Goal: Task Accomplishment & Management: Complete application form

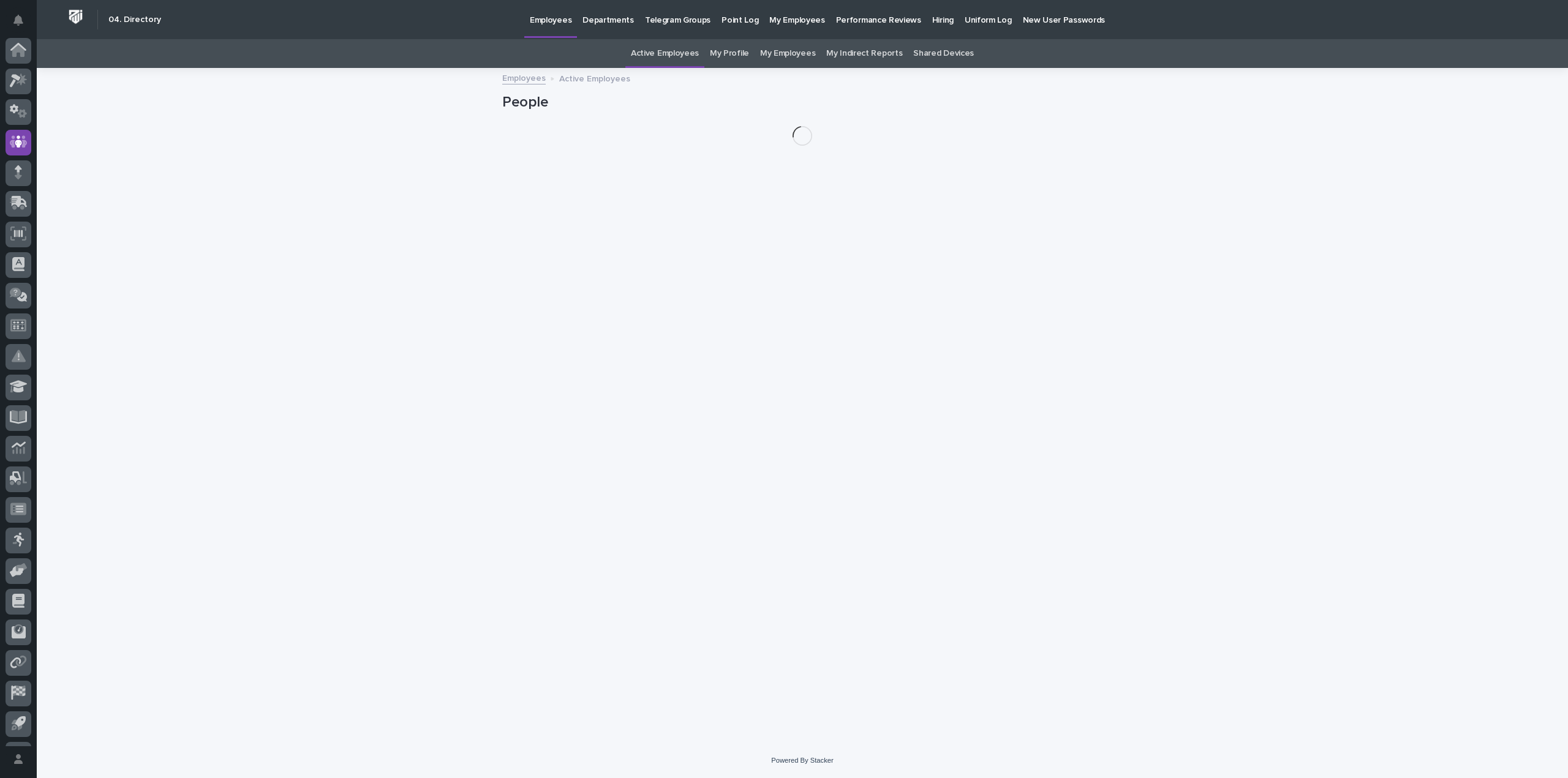
scroll to position [57, 0]
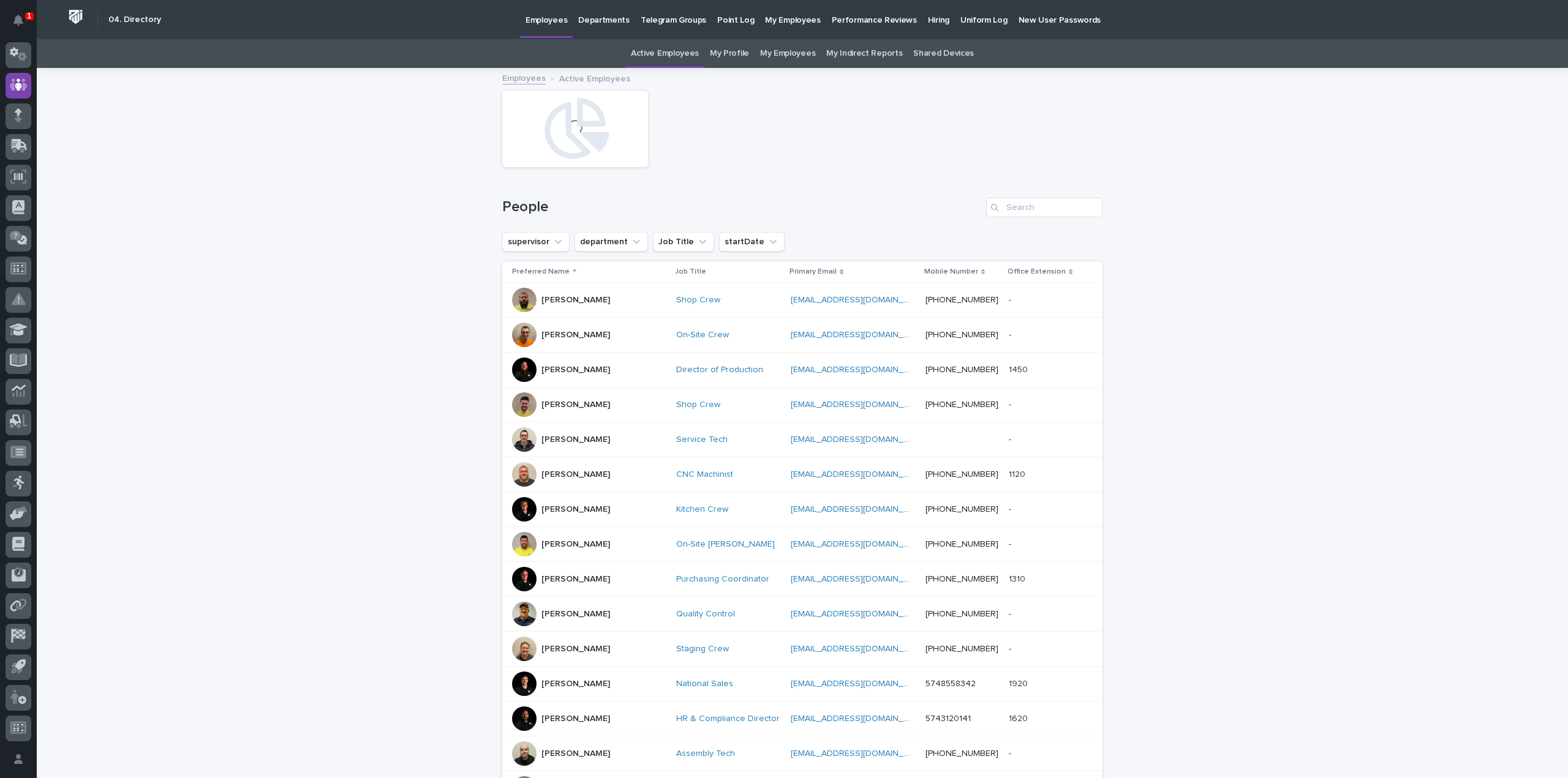
click at [928, 22] on p "Hiring" at bounding box center [939, 13] width 22 height 26
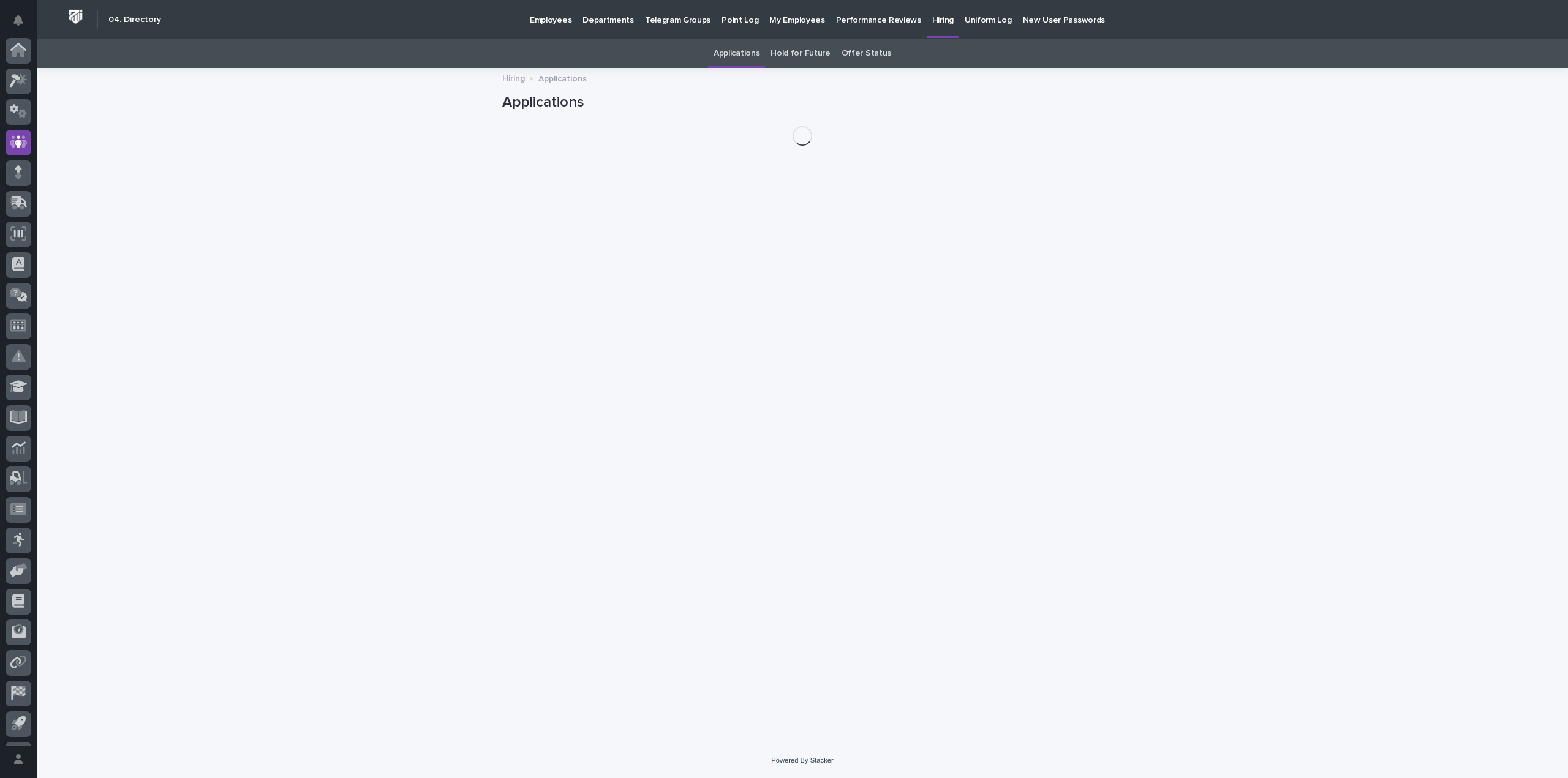
scroll to position [57, 0]
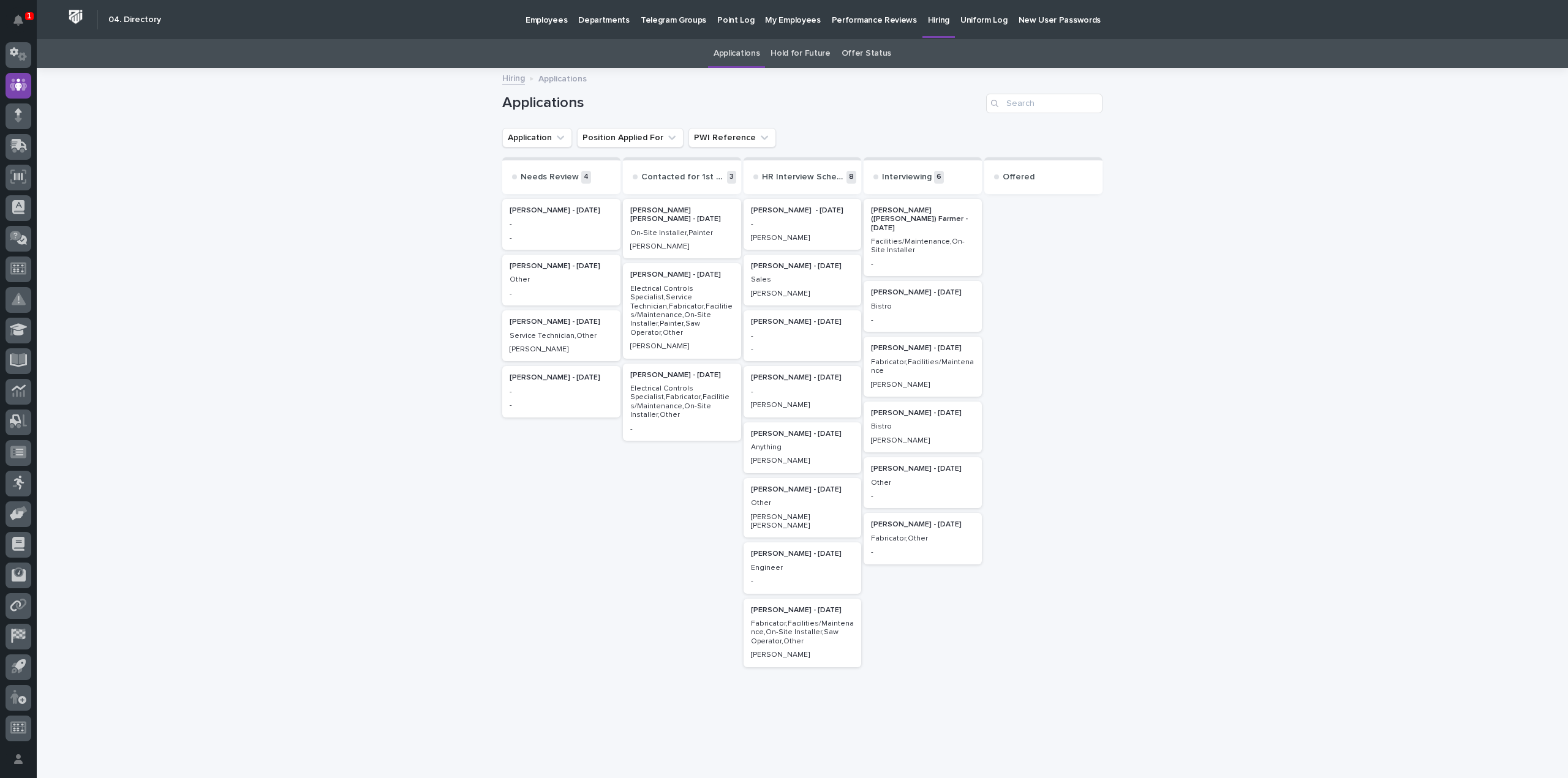
click at [570, 217] on div "-" at bounding box center [561, 223] width 103 height 11
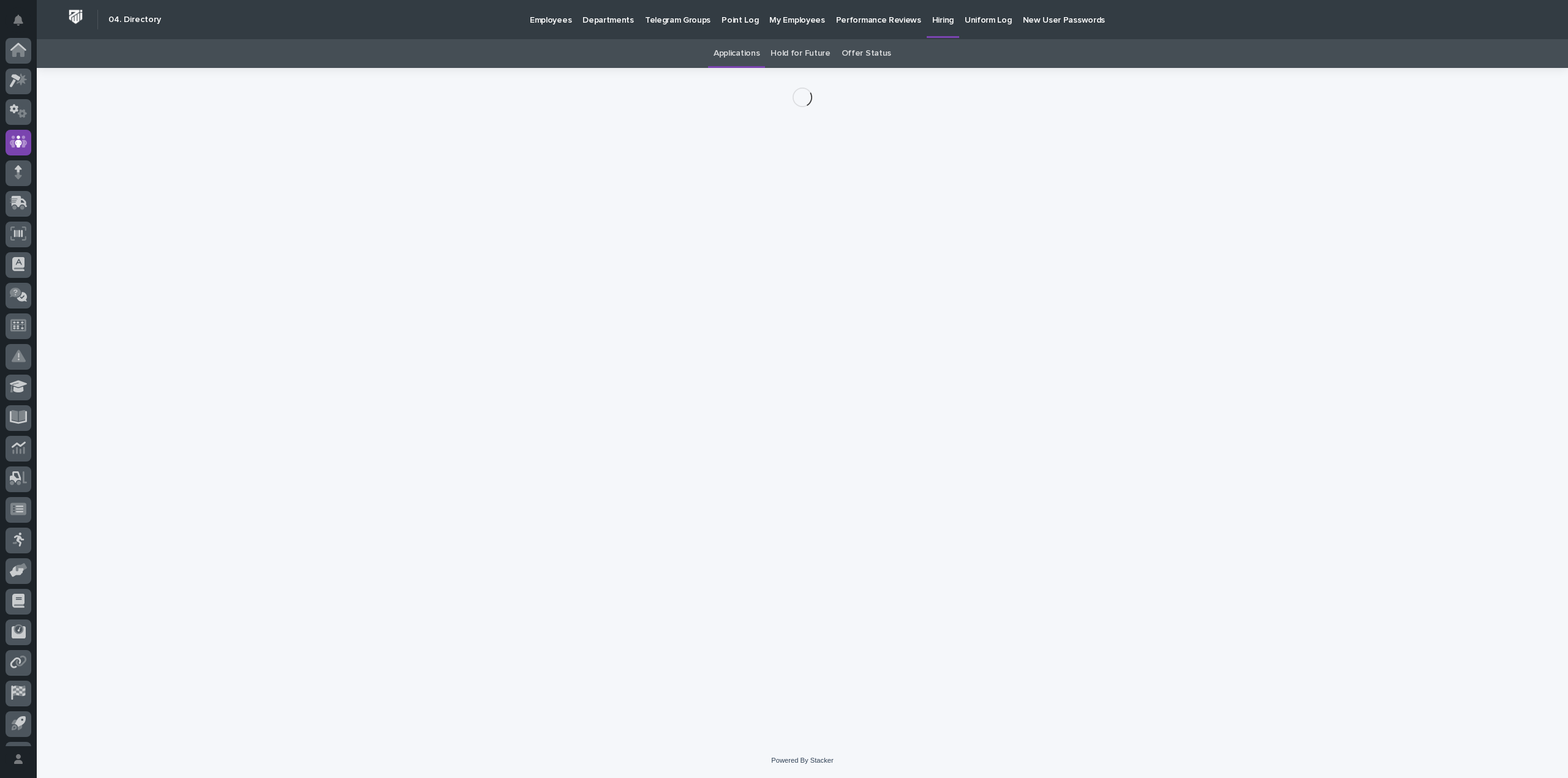
scroll to position [57, 0]
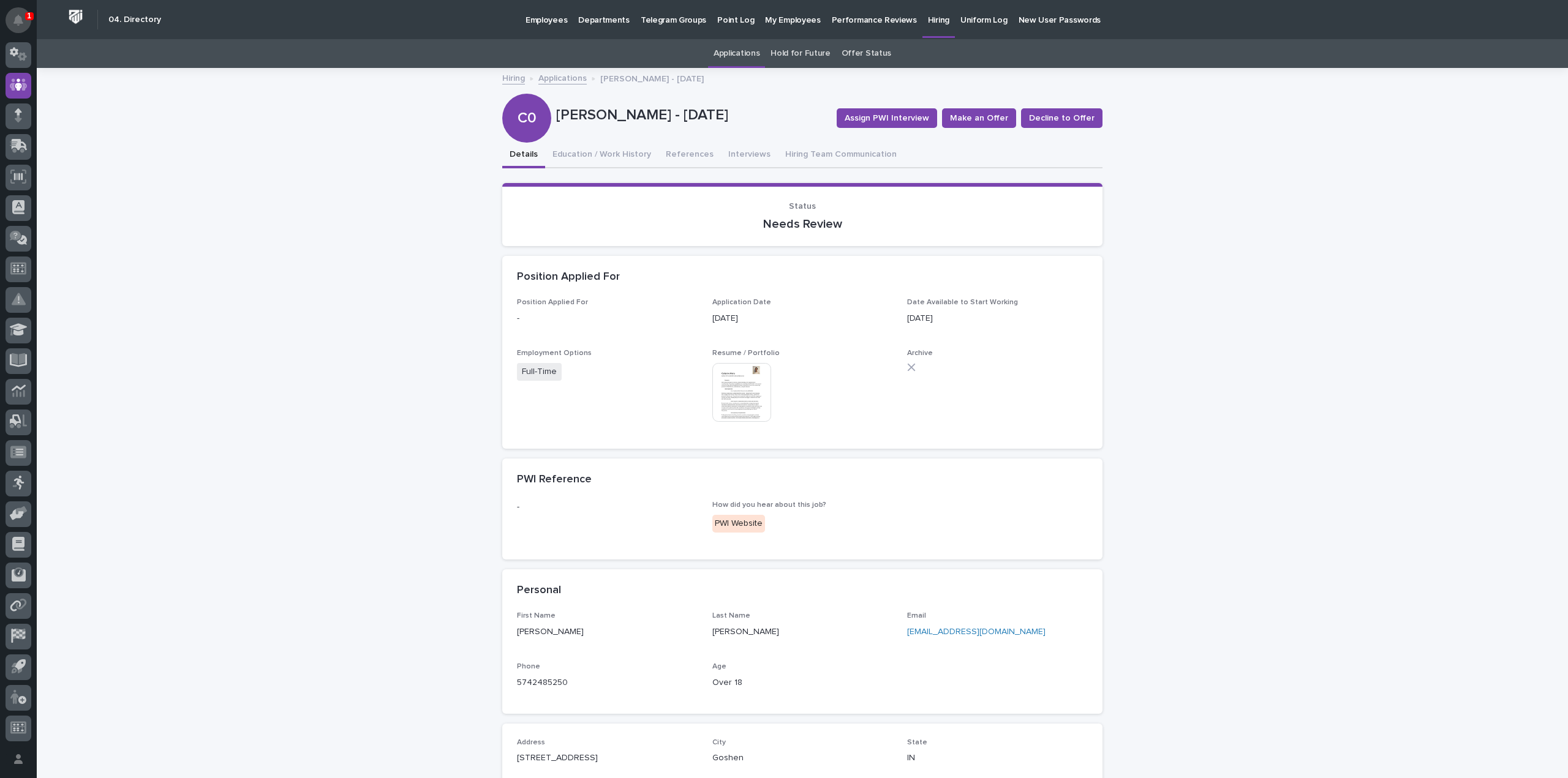
click at [23, 23] on button "Notifications" at bounding box center [19, 20] width 26 height 26
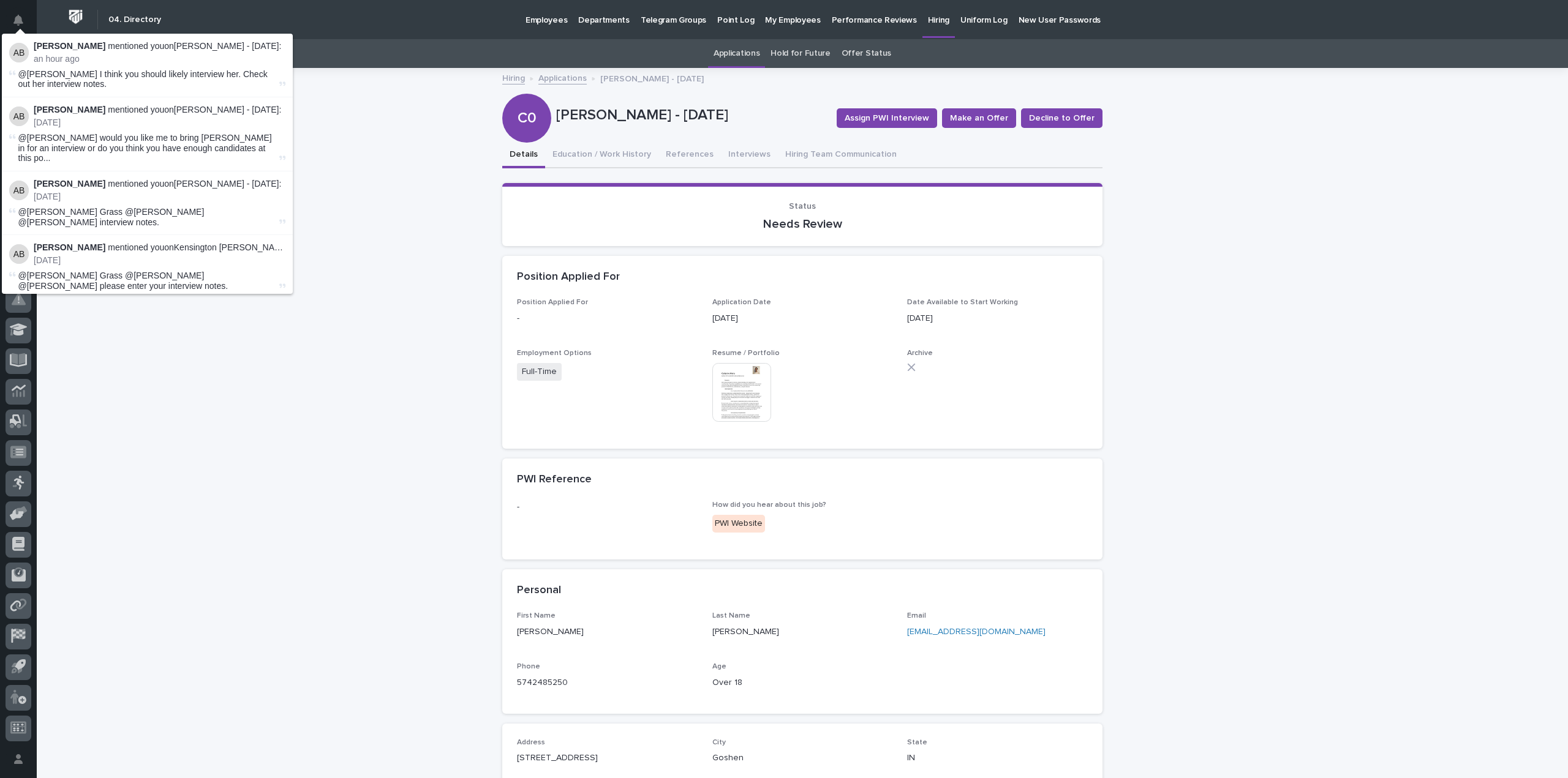
click at [144, 85] on div "@[PERSON_NAME] I think you should likely interview her. Check out her interview…" at bounding box center [147, 80] width 259 height 21
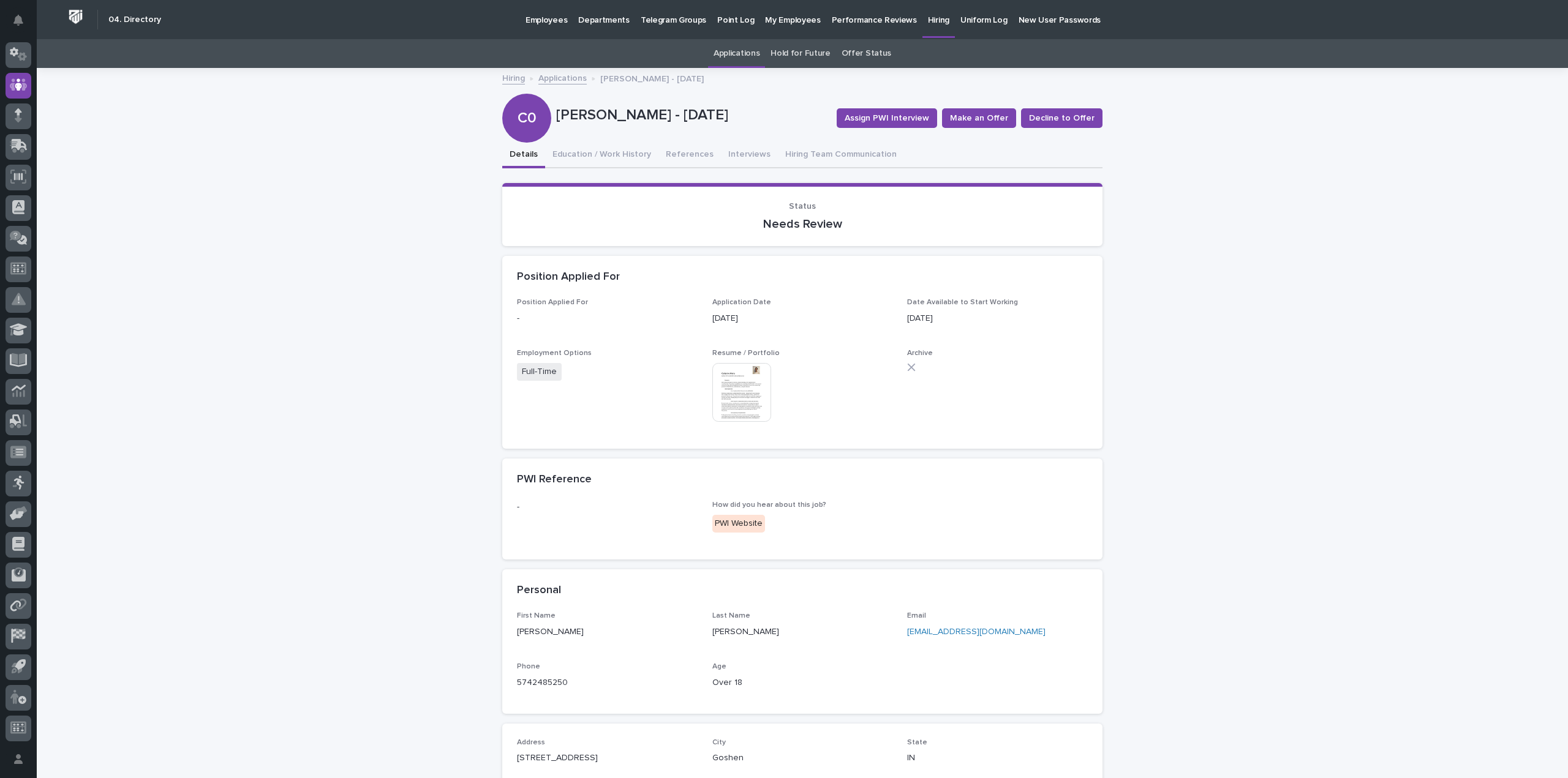
click at [364, 134] on div "Loading... Saving… Loading... Saving… [PERSON_NAME] - [DATE] Assign PWI Intervi…" at bounding box center [803, 542] width 1531 height 946
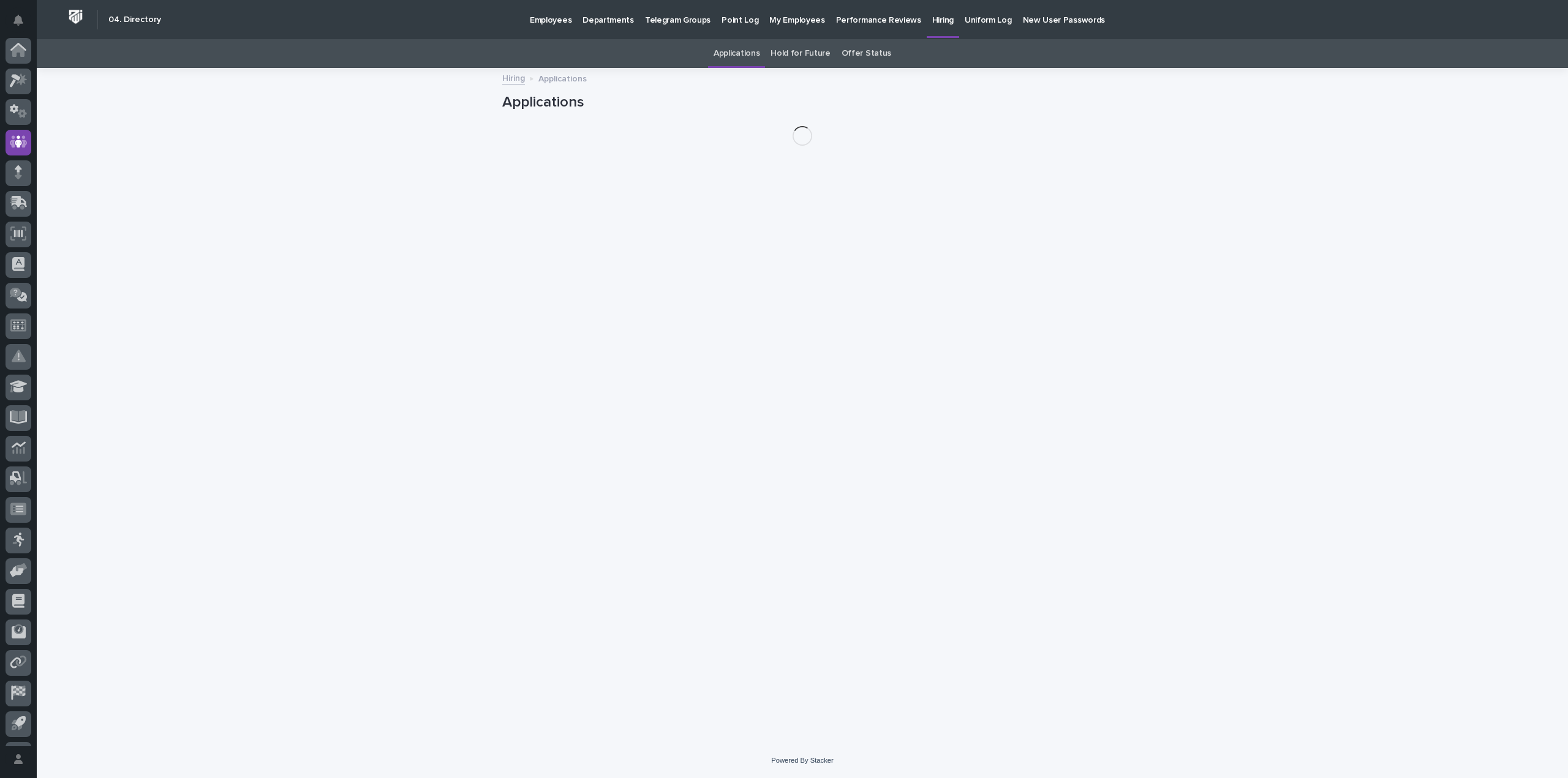
scroll to position [57, 0]
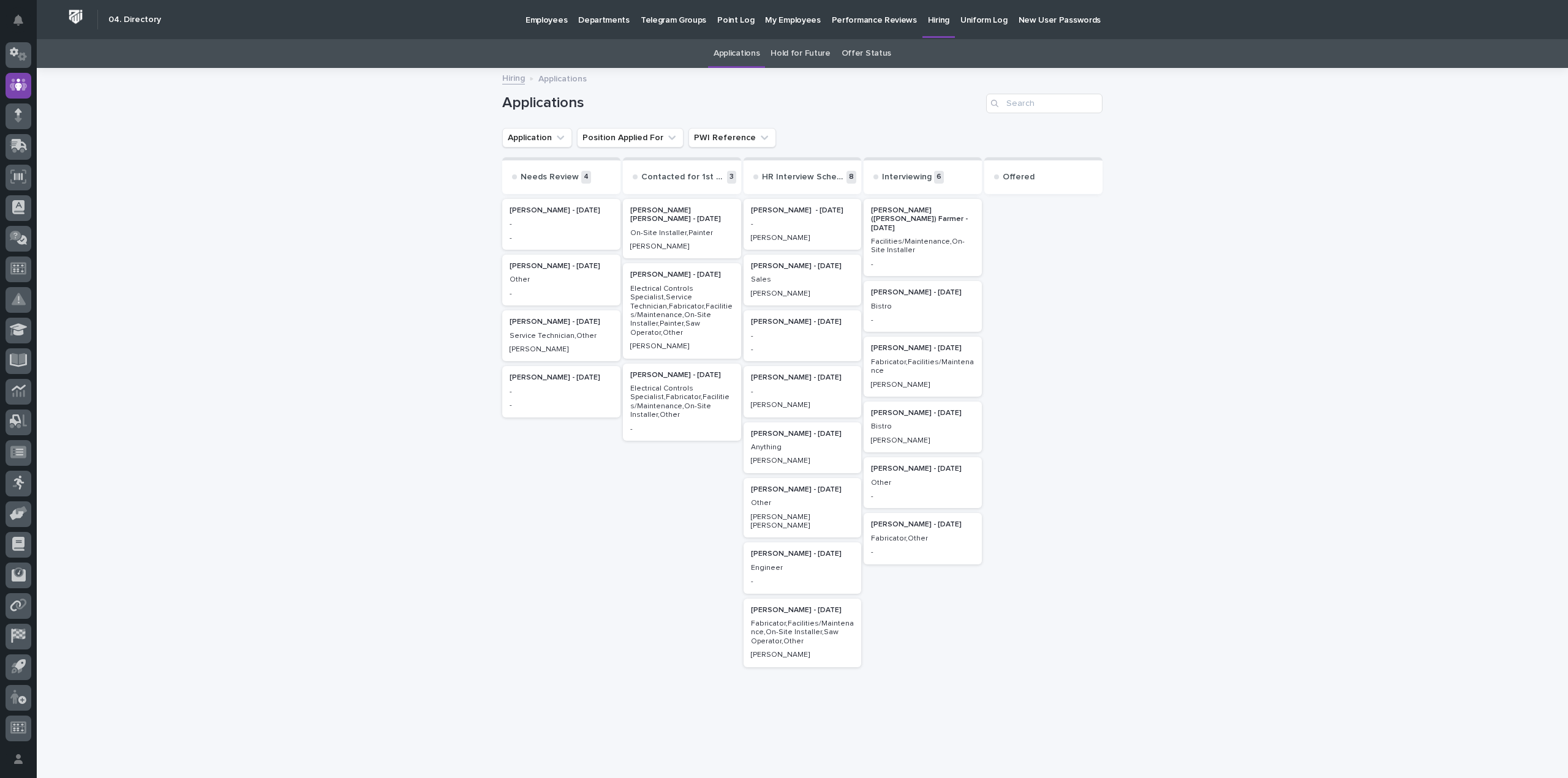
click at [915, 478] on p "Other" at bounding box center [923, 482] width 103 height 9
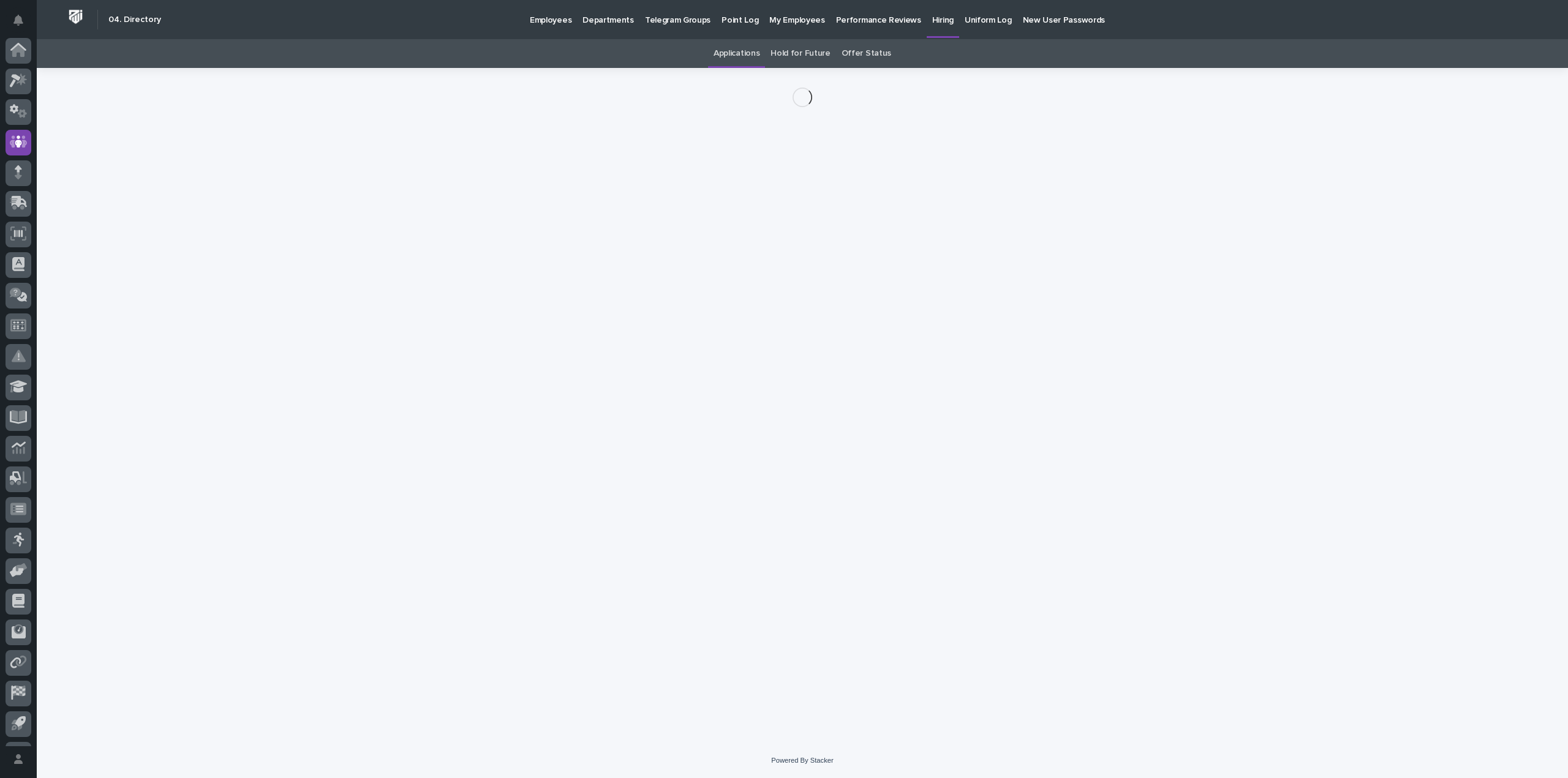
scroll to position [57, 0]
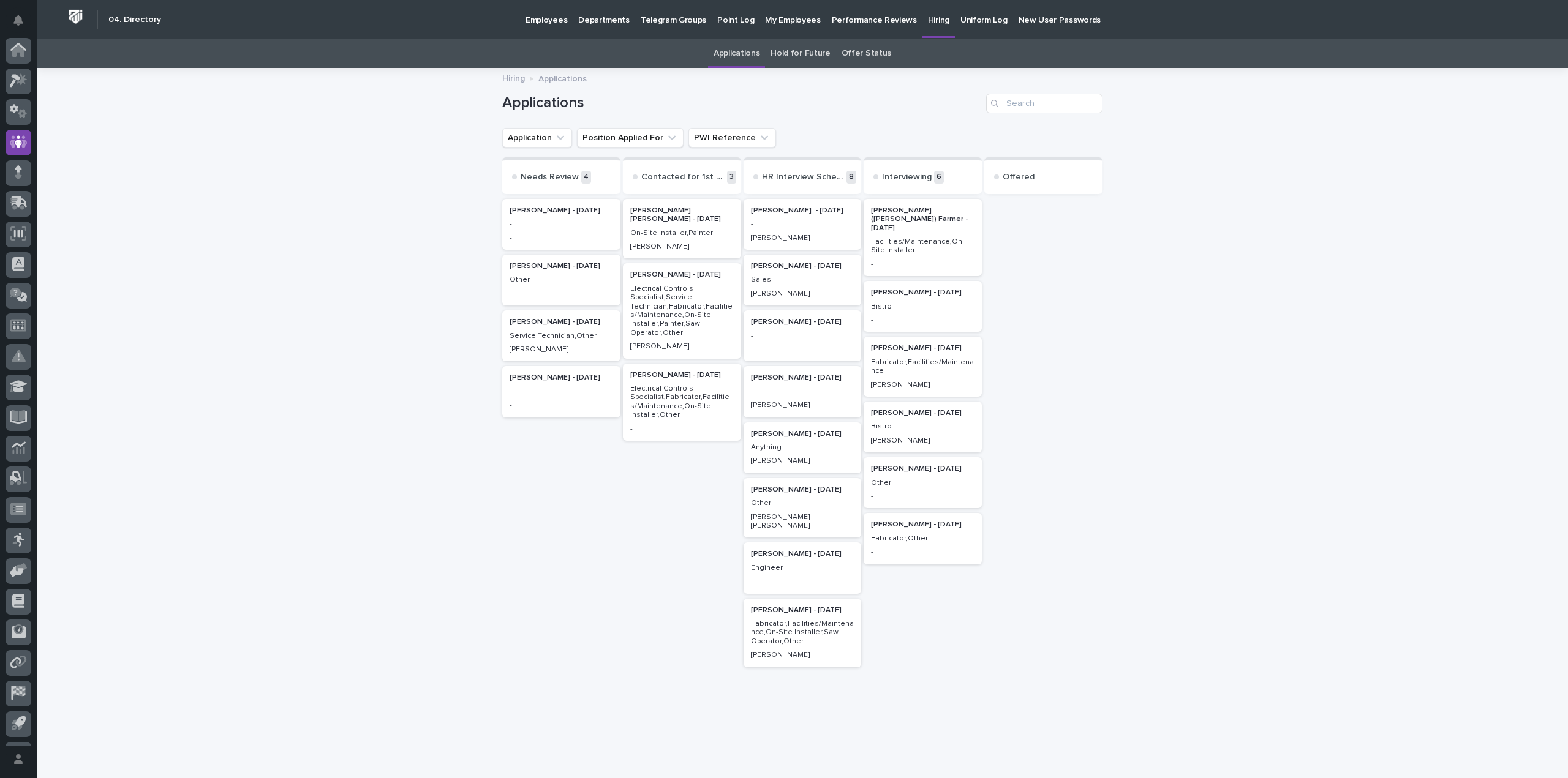
scroll to position [39, 0]
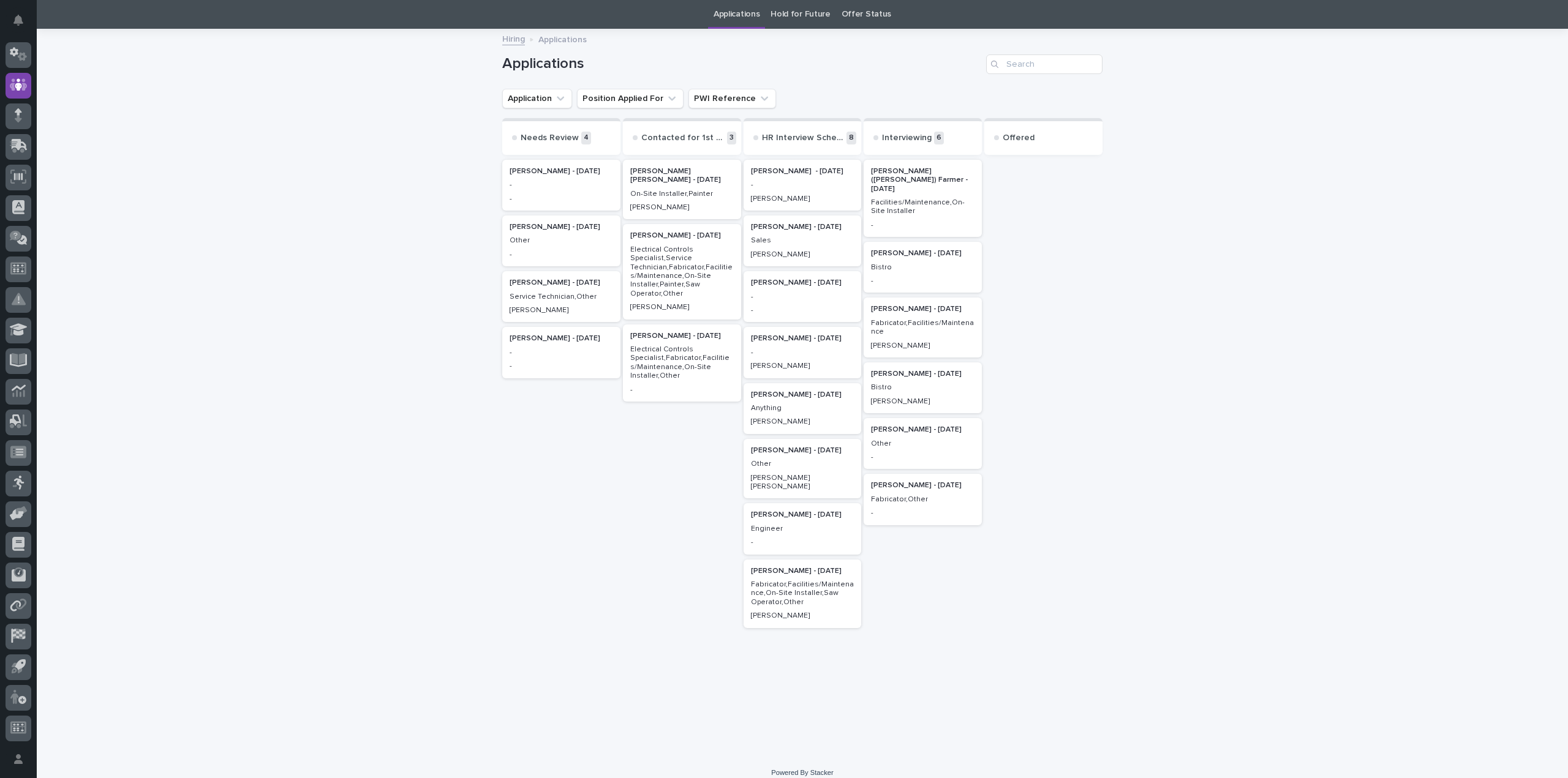
click at [833, 474] on p "[PERSON_NAME] [PERSON_NAME]" at bounding box center [803, 482] width 103 height 18
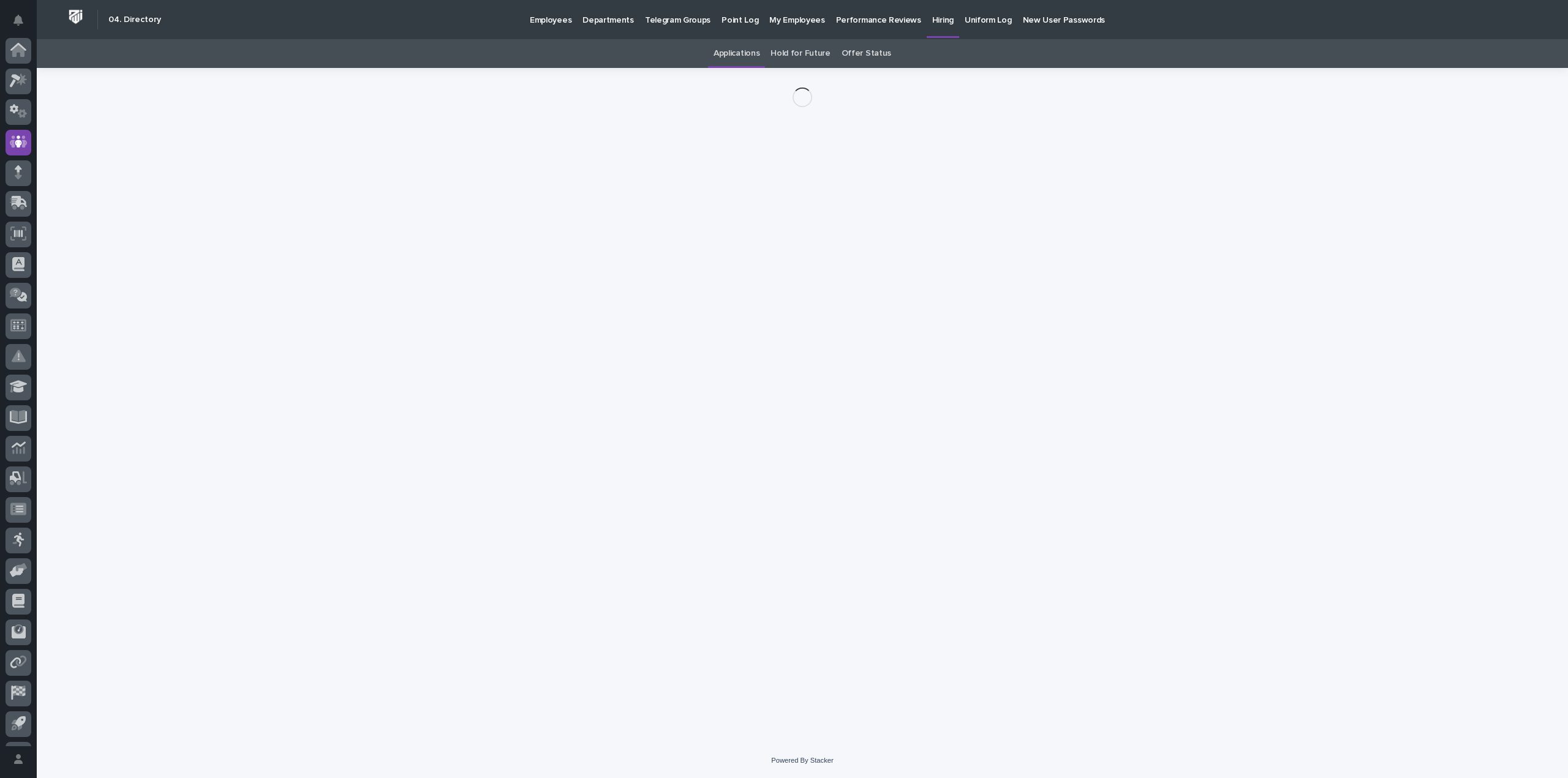
scroll to position [57, 0]
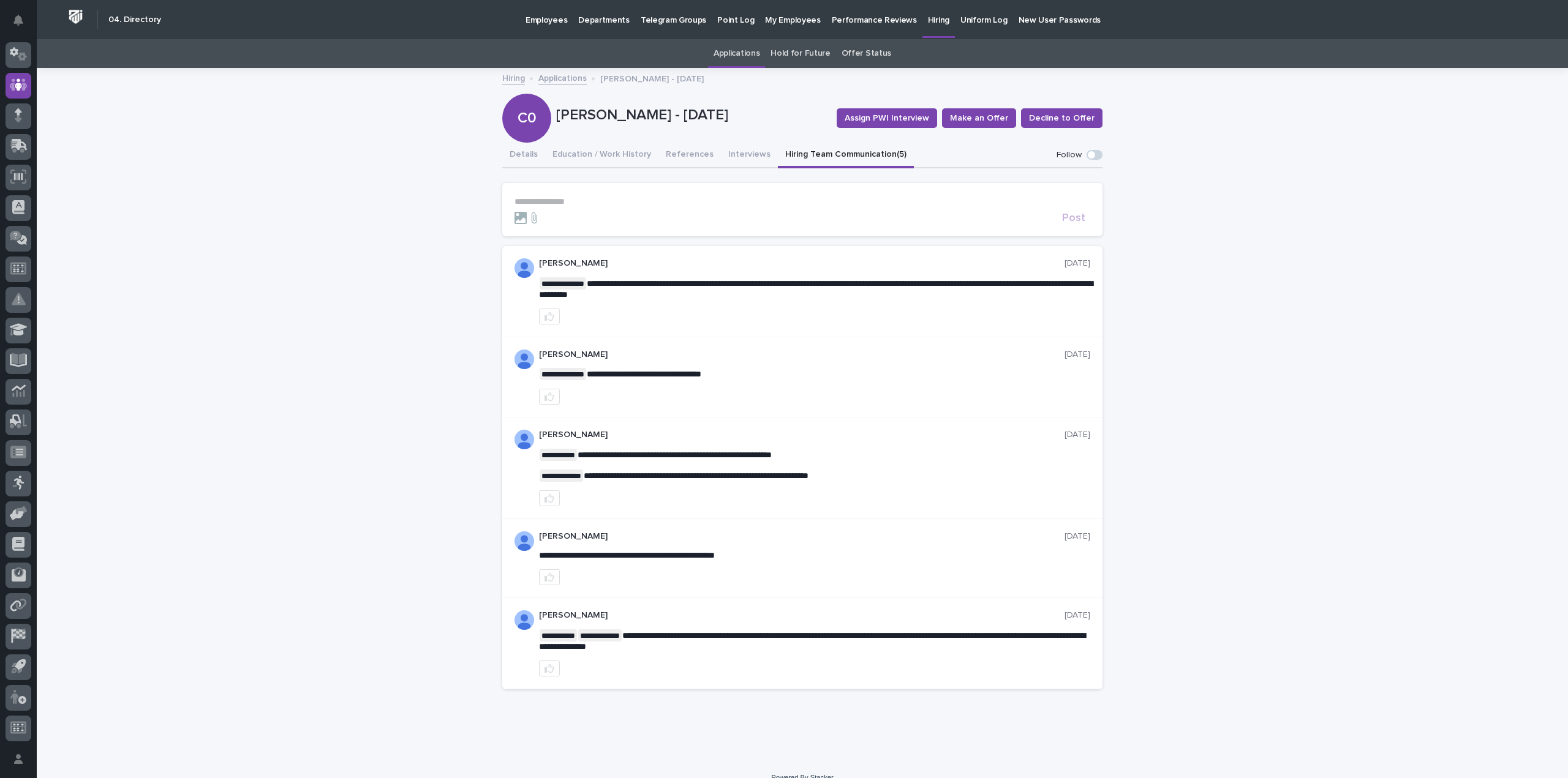
click at [842, 159] on button "Hiring Team Communication (5)" at bounding box center [845, 155] width 136 height 26
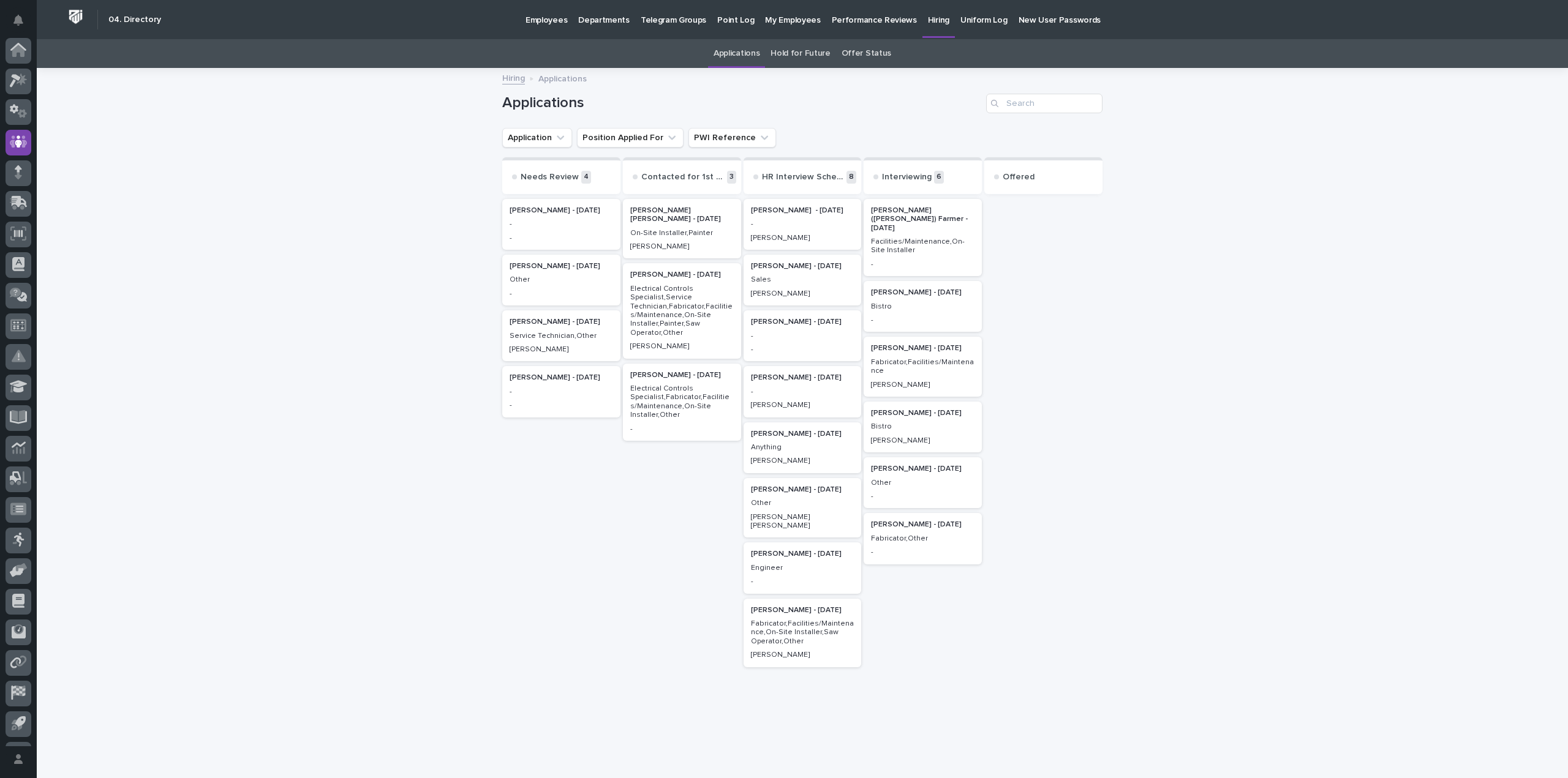
scroll to position [57, 0]
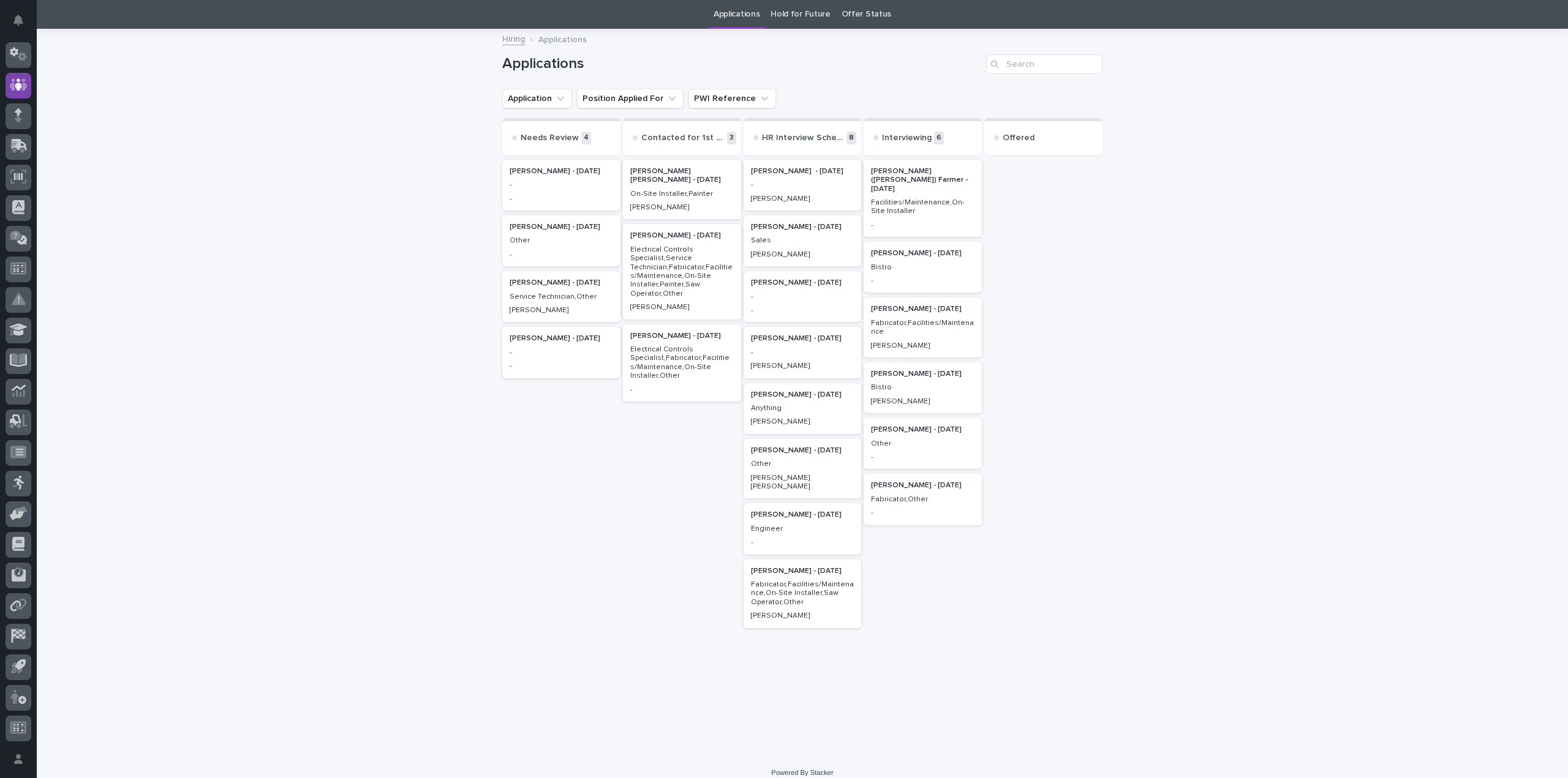
click at [818, 184] on p "-" at bounding box center [803, 184] width 103 height 9
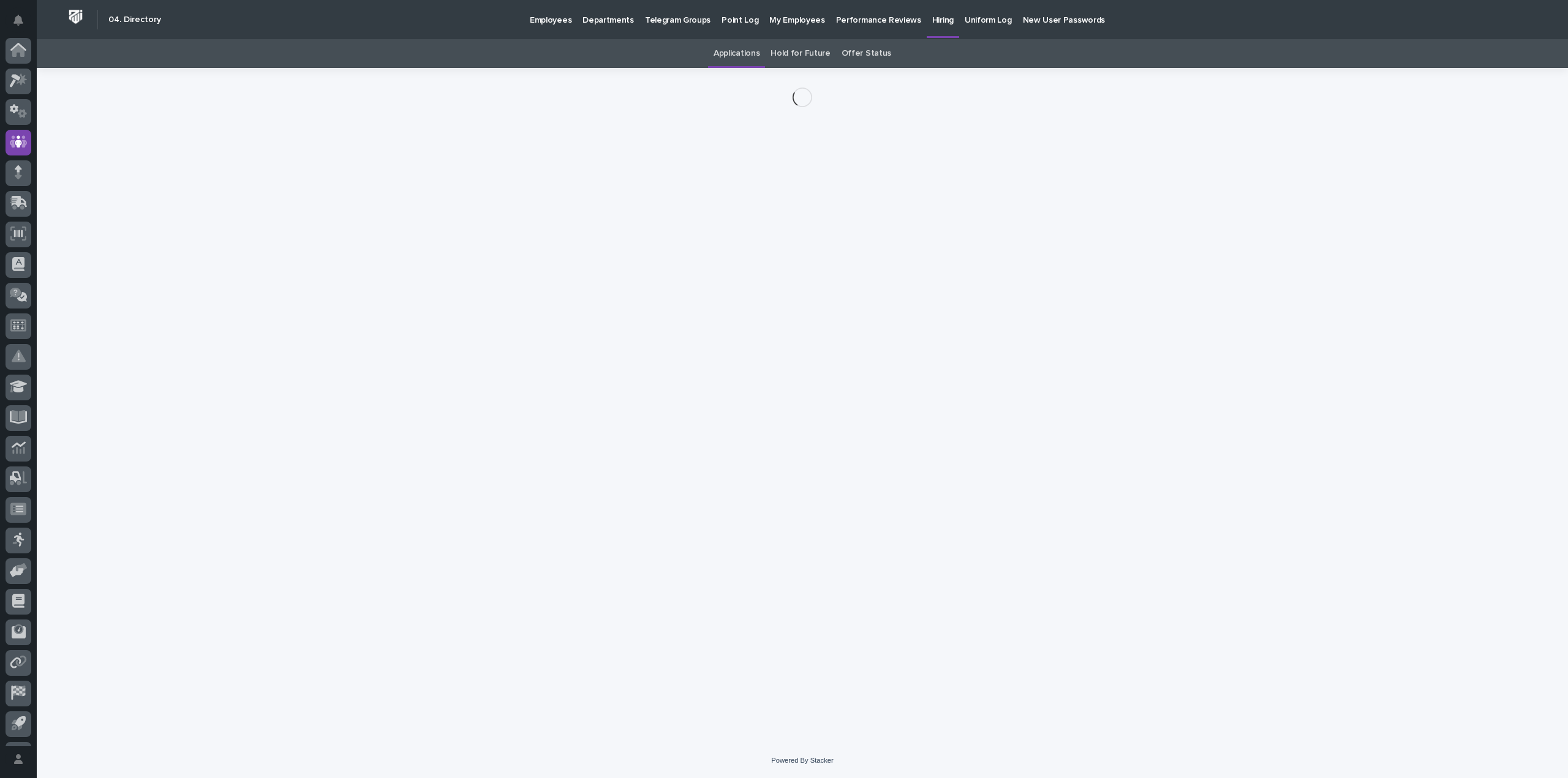
scroll to position [57, 0]
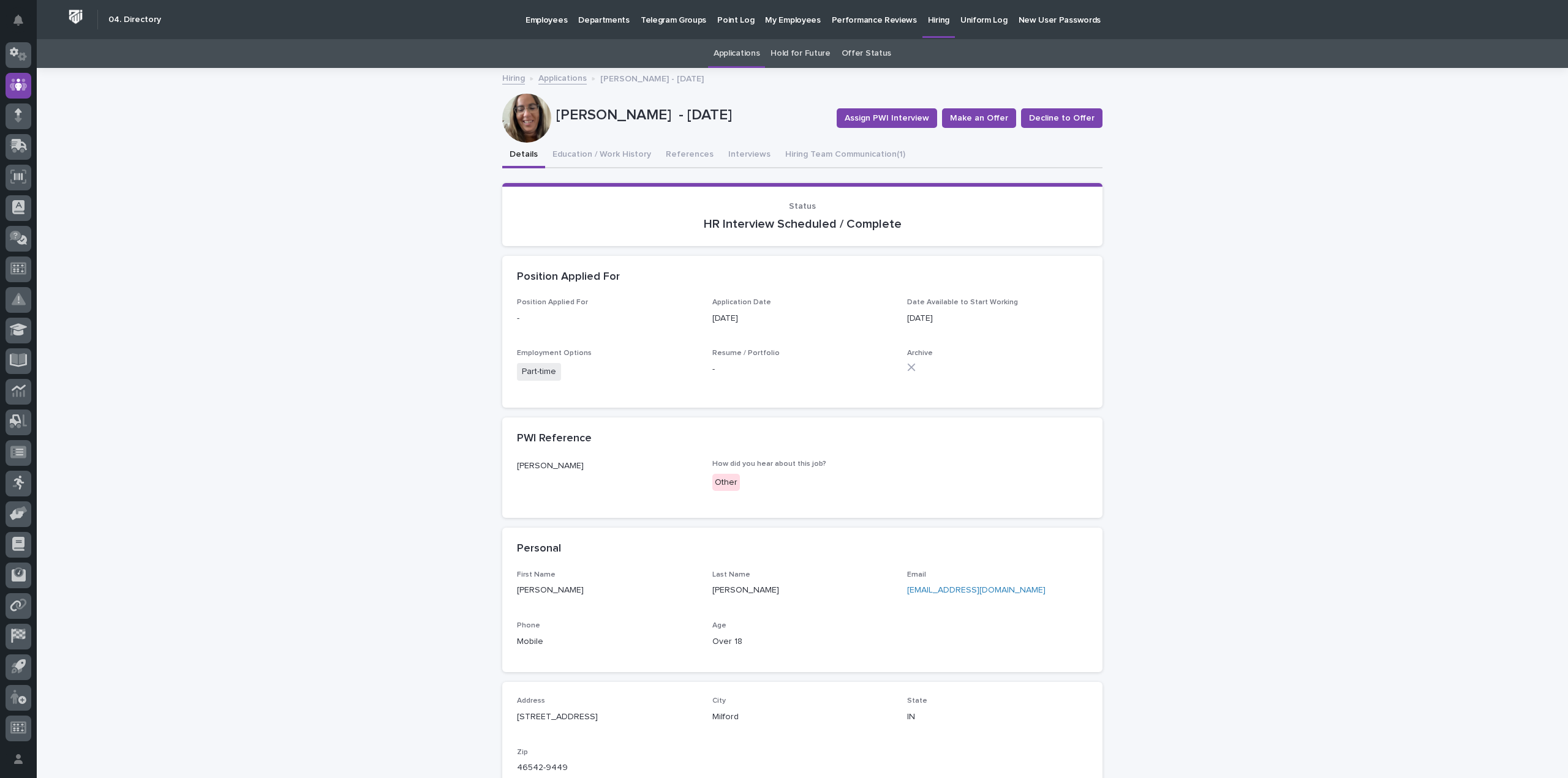
click at [520, 114] on div at bounding box center [526, 118] width 49 height 49
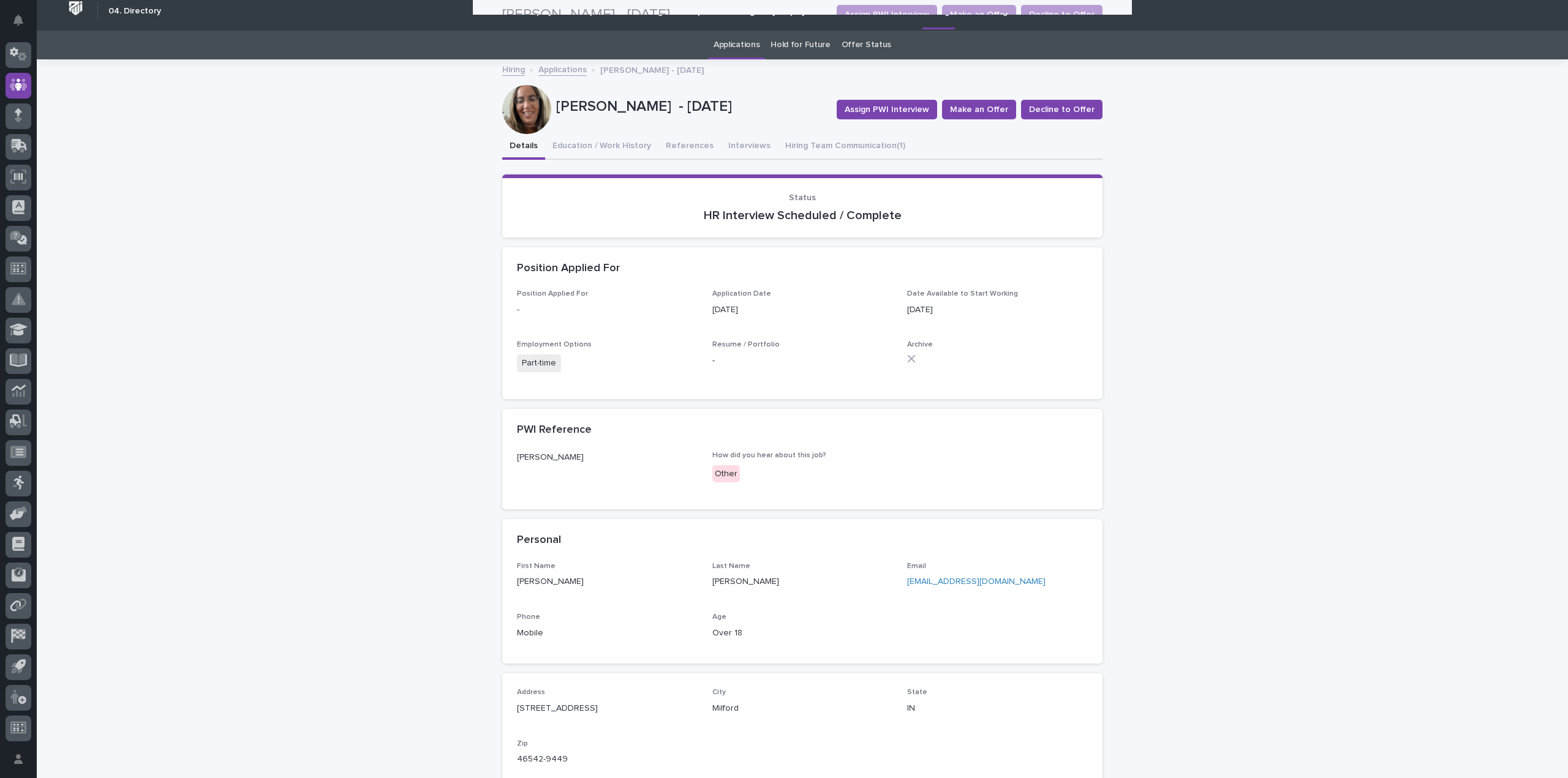
scroll to position [0, 0]
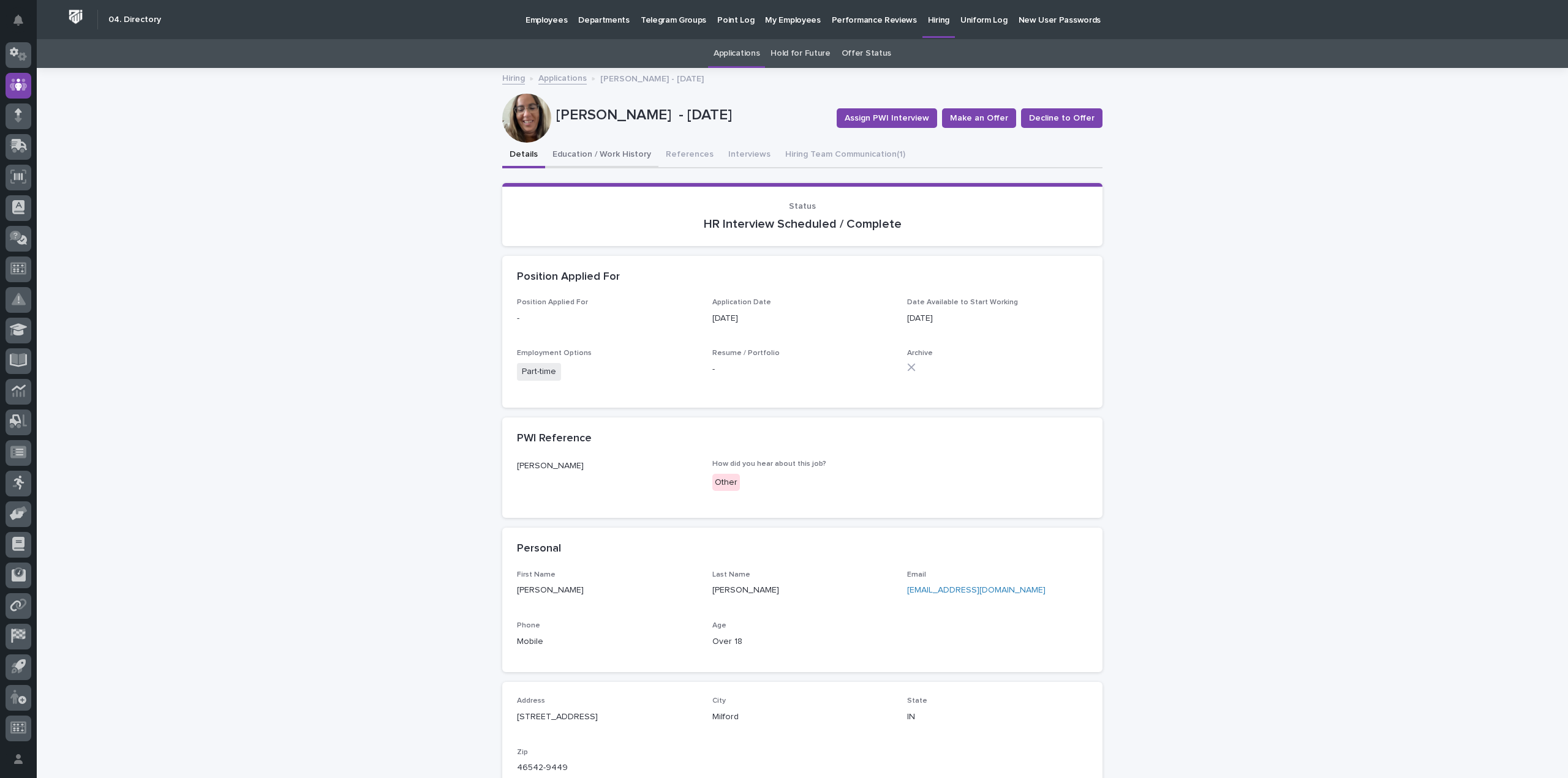
click at [619, 152] on button "Education / Work History" at bounding box center [602, 155] width 114 height 26
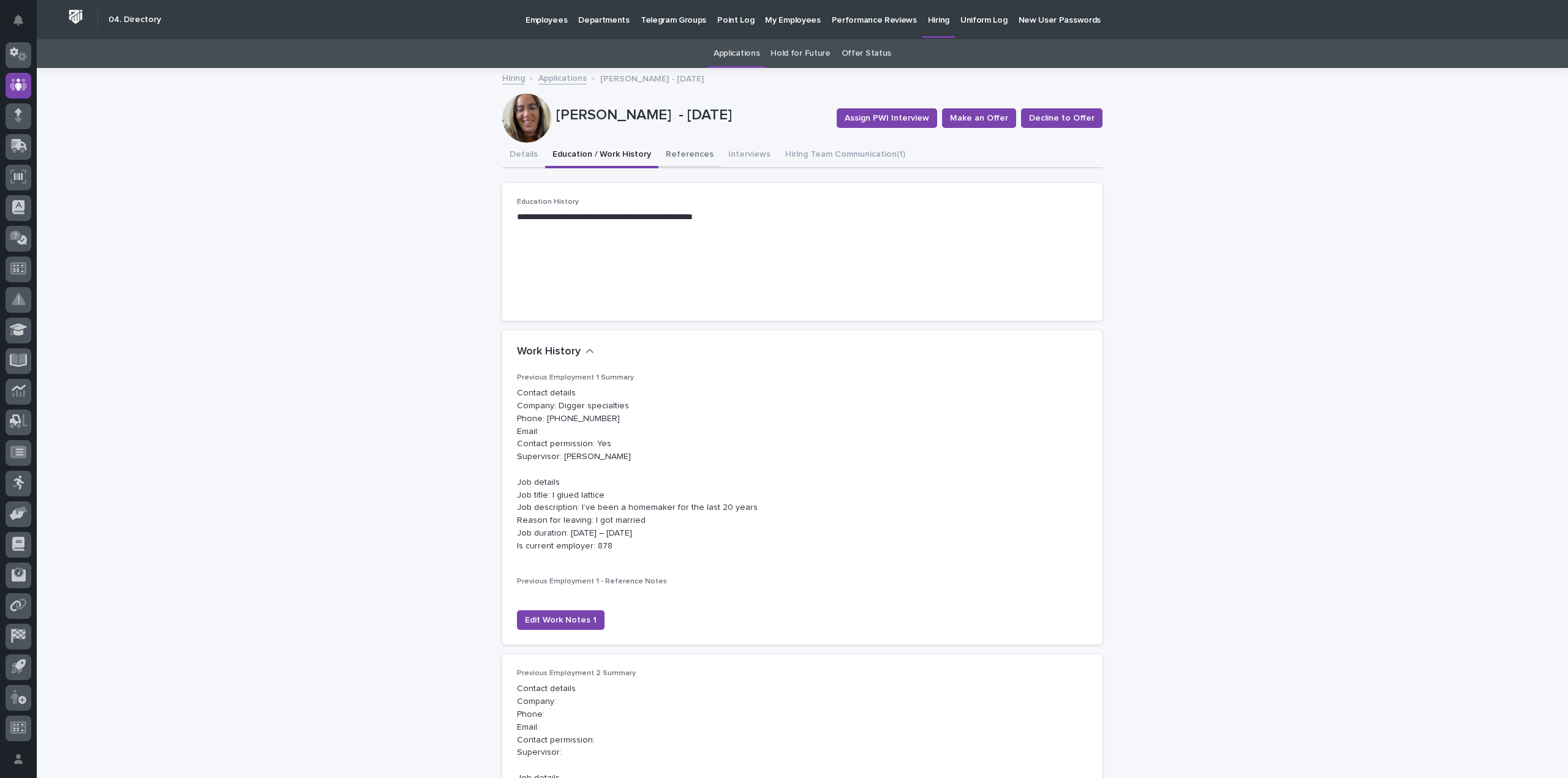
click at [686, 152] on button "References" at bounding box center [690, 155] width 63 height 26
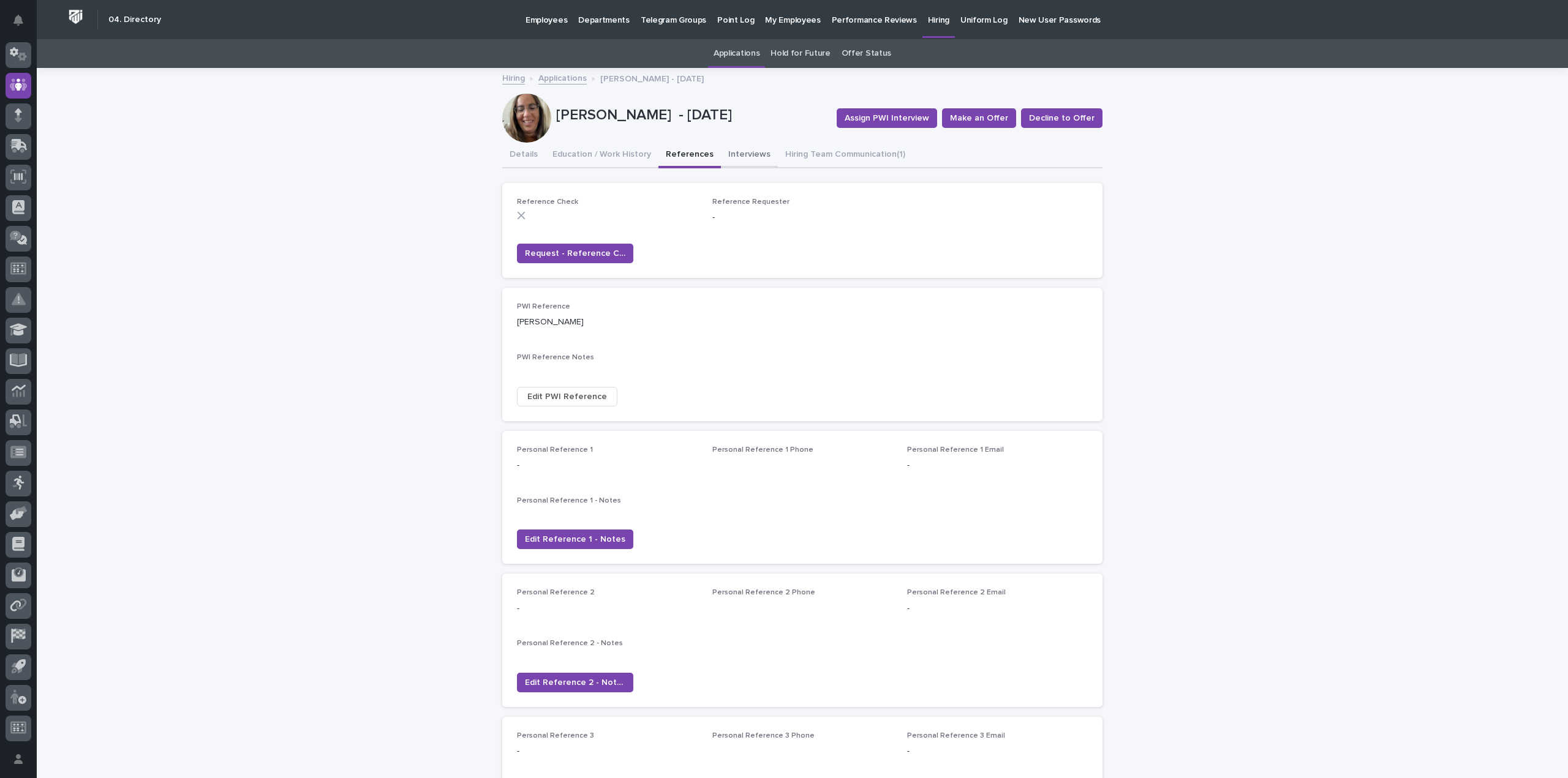
click at [721, 151] on button "Interviews" at bounding box center [749, 155] width 57 height 26
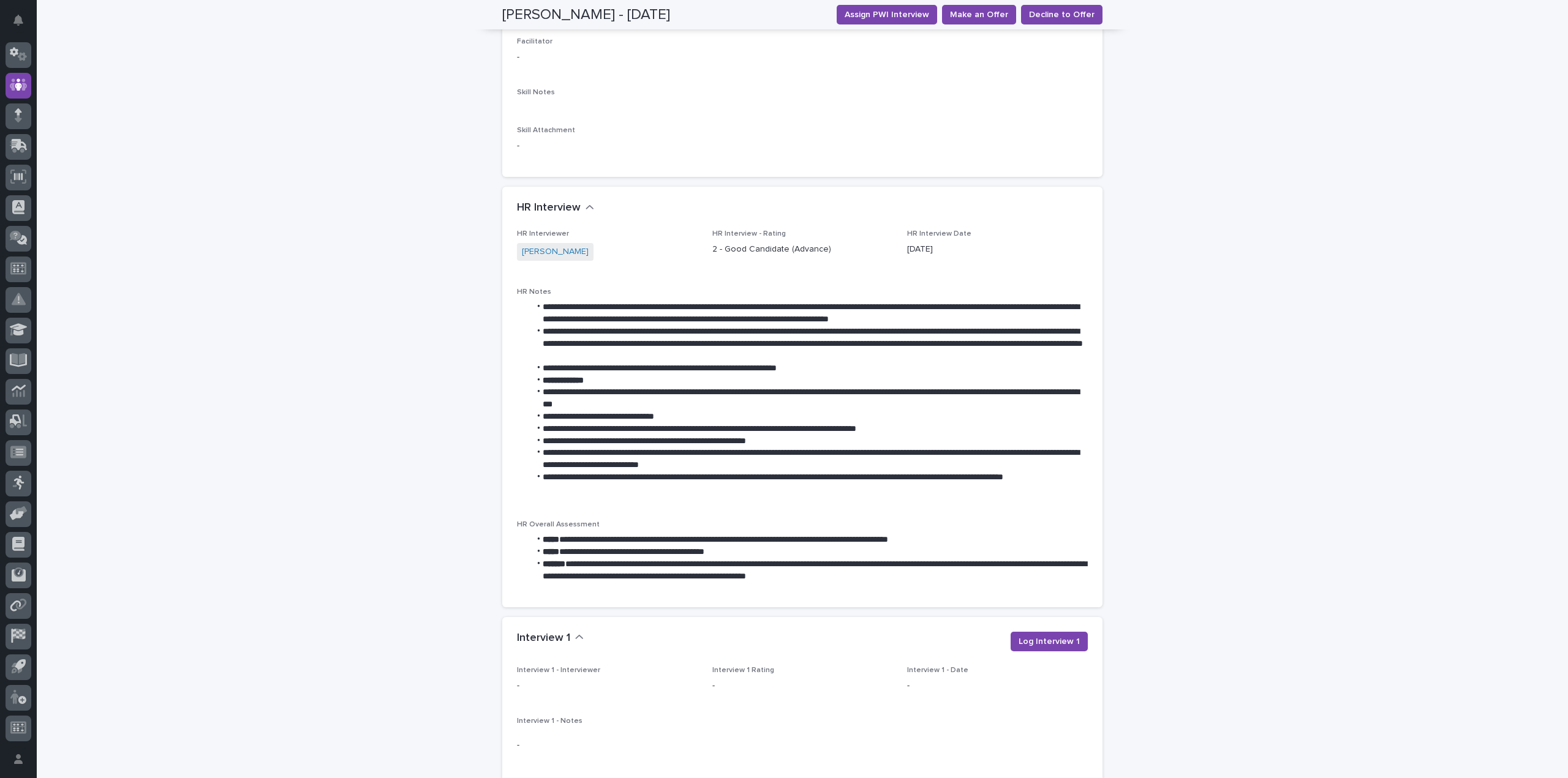
scroll to position [612, 0]
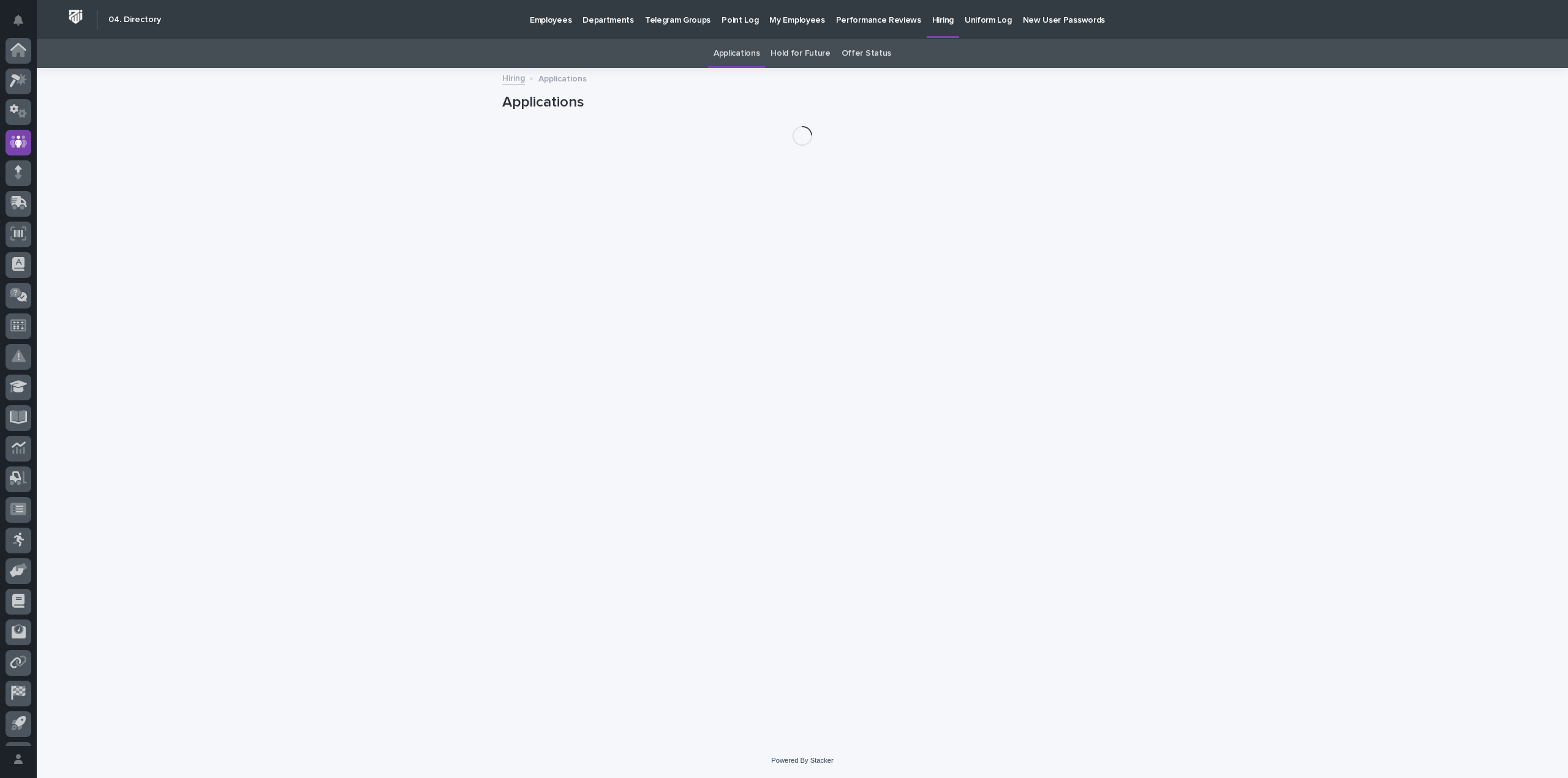
scroll to position [57, 0]
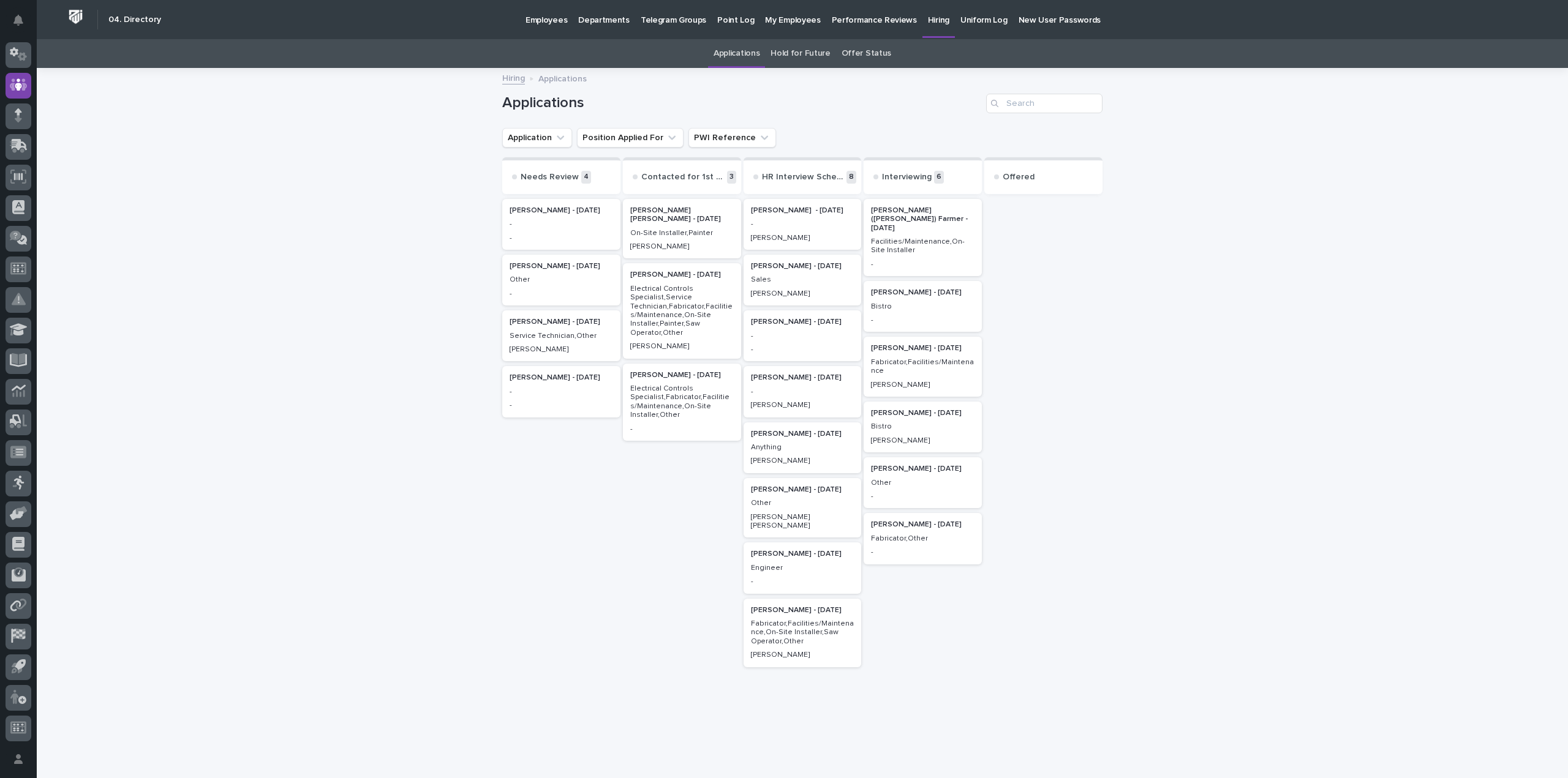
click at [917, 302] on p "Bistro" at bounding box center [923, 306] width 103 height 9
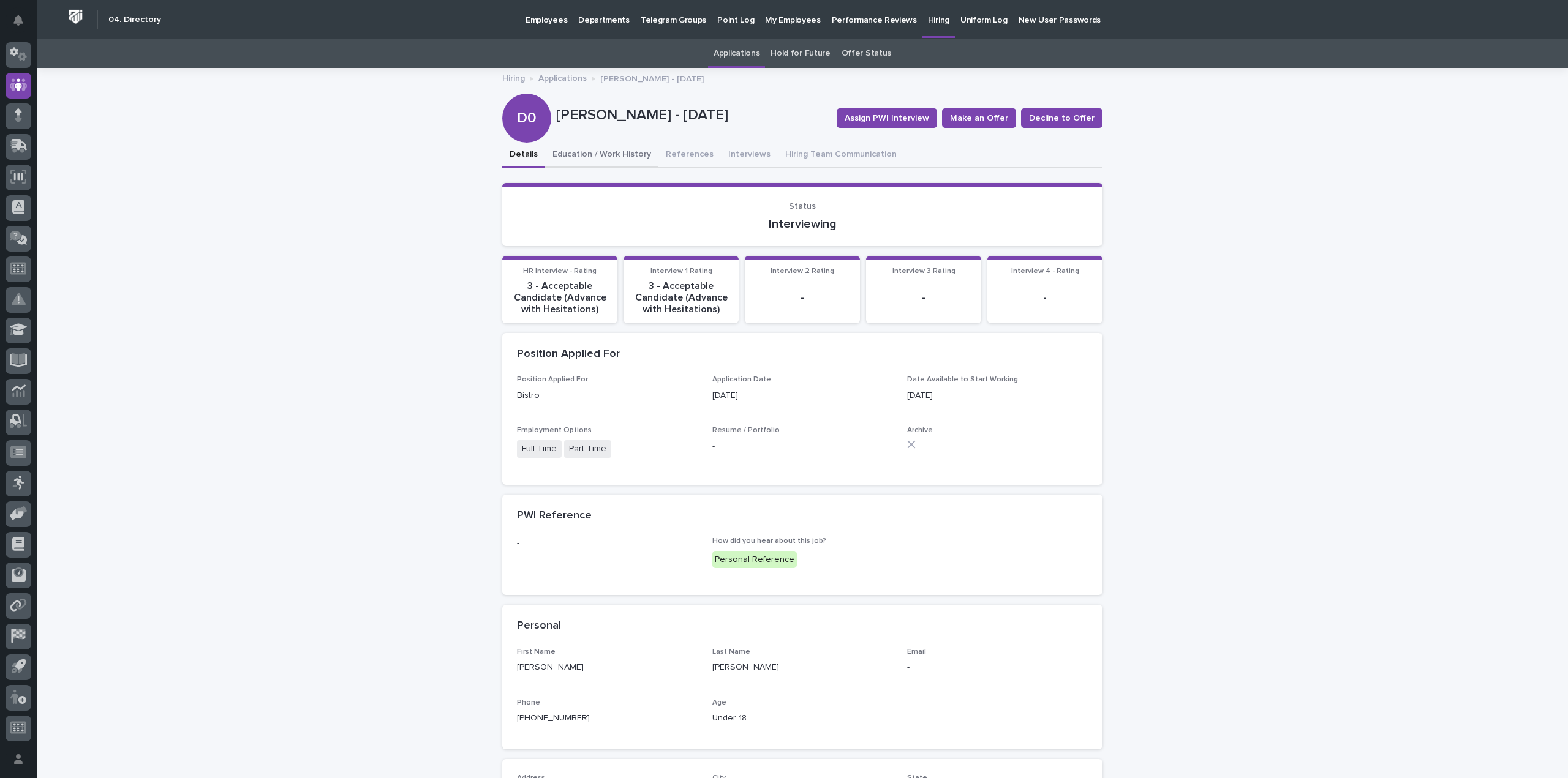
click at [622, 158] on button "Education / Work History" at bounding box center [602, 155] width 114 height 26
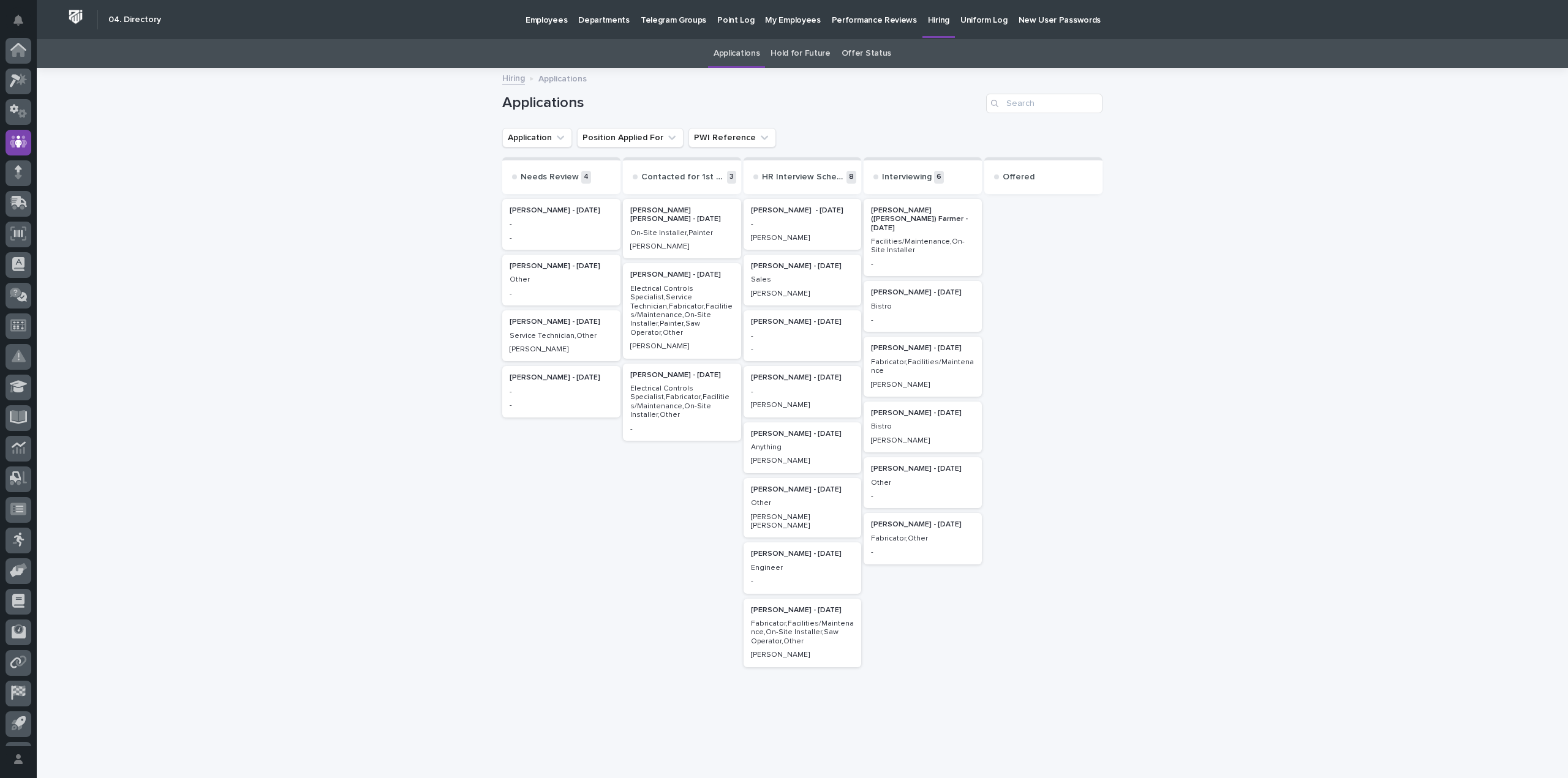
scroll to position [39, 0]
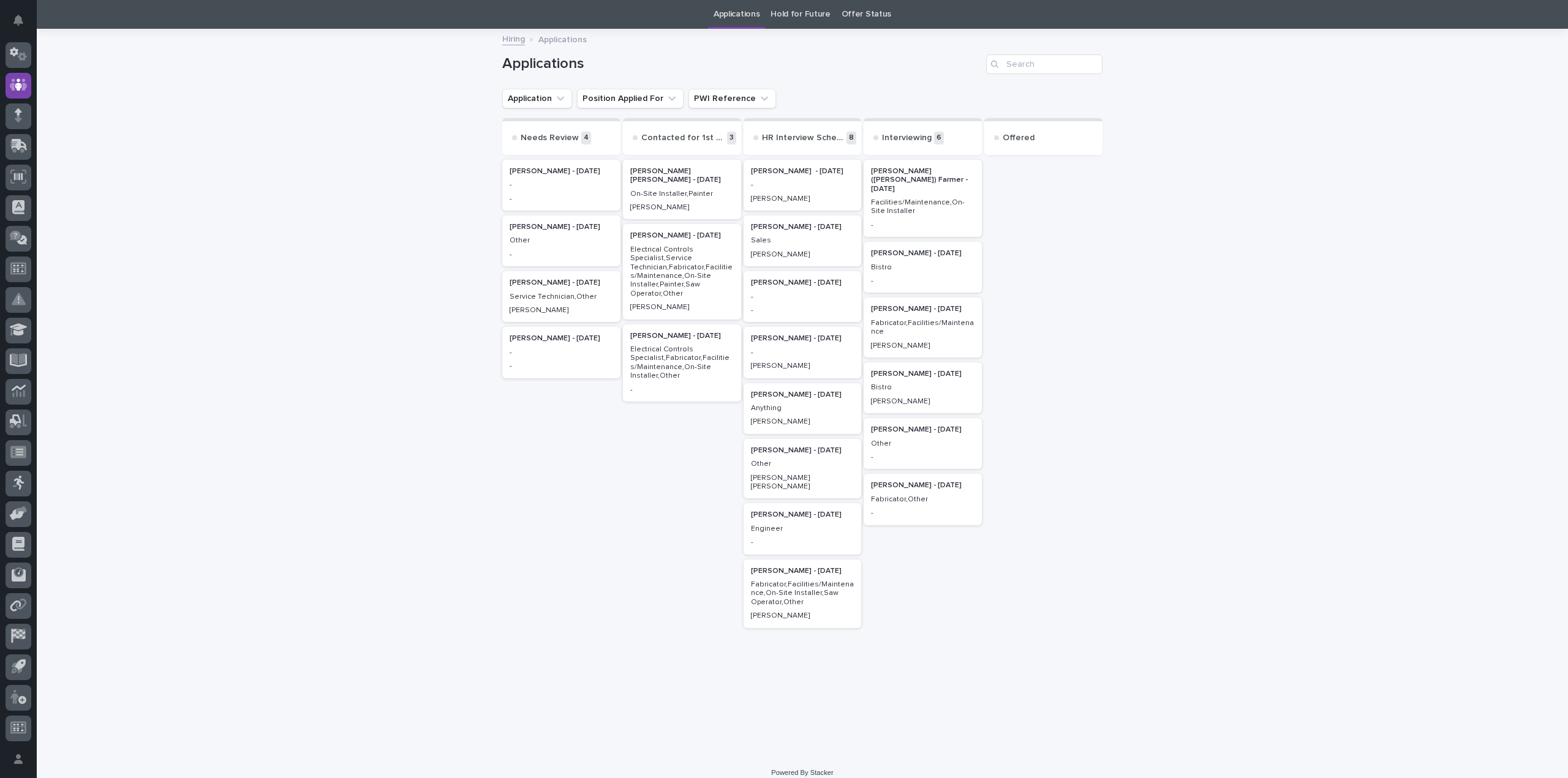
click at [951, 263] on p "Bistro" at bounding box center [923, 267] width 103 height 9
